Goal: Use online tool/utility: Utilize a website feature to perform a specific function

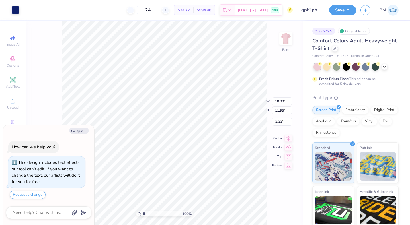
type textarea "x"
type input "7.55"
type input "9.03"
click at [339, 12] on button "Save" at bounding box center [342, 9] width 27 height 10
type textarea "x"
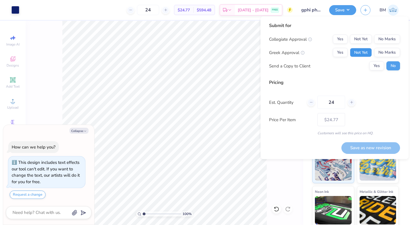
click at [363, 52] on button "Not Yet" at bounding box center [361, 52] width 22 height 9
click at [379, 42] on button "No Marks" at bounding box center [387, 39] width 26 height 9
click at [363, 148] on button "Save as new revision" at bounding box center [371, 148] width 59 height 12
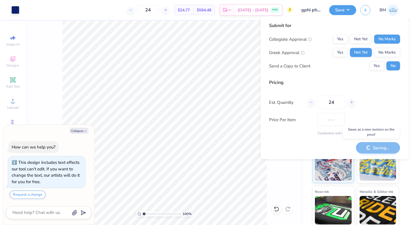
type input "$24.77"
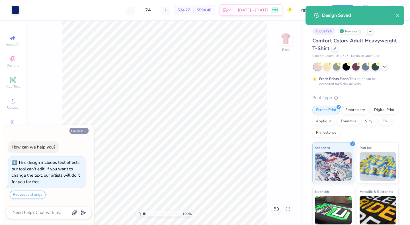
click at [83, 131] on button "Collapse" at bounding box center [79, 131] width 19 height 6
type textarea "x"
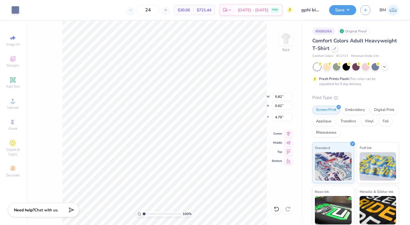
type input "5.82"
type input "0.62"
type input "4.83"
click at [342, 8] on button "Save" at bounding box center [342, 9] width 27 height 10
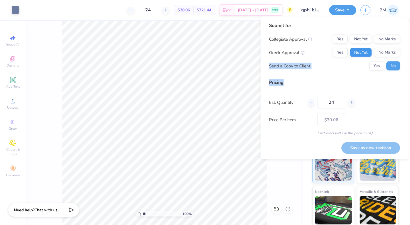
drag, startPoint x: 381, startPoint y: 81, endPoint x: 358, endPoint y: 52, distance: 37.3
click at [358, 52] on div "Submit for Collegiate Approval Yes Not Yet No Marks Greek Approval Yes Not Yet …" at bounding box center [334, 79] width 131 height 114
click at [365, 56] on button "Not Yet" at bounding box center [361, 52] width 22 height 9
click at [375, 81] on div "Pricing" at bounding box center [334, 82] width 131 height 7
click at [362, 44] on div "Collegiate Approval Yes Not Yet No Marks Greek Approval Yes Not Yet No Marks Se…" at bounding box center [334, 53] width 131 height 36
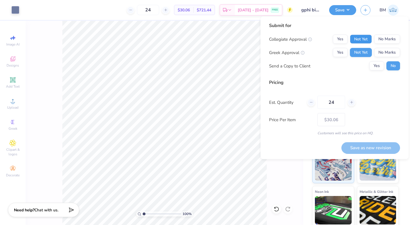
click at [361, 42] on button "Not Yet" at bounding box center [361, 39] width 22 height 9
